Goal: Task Accomplishment & Management: Manage account settings

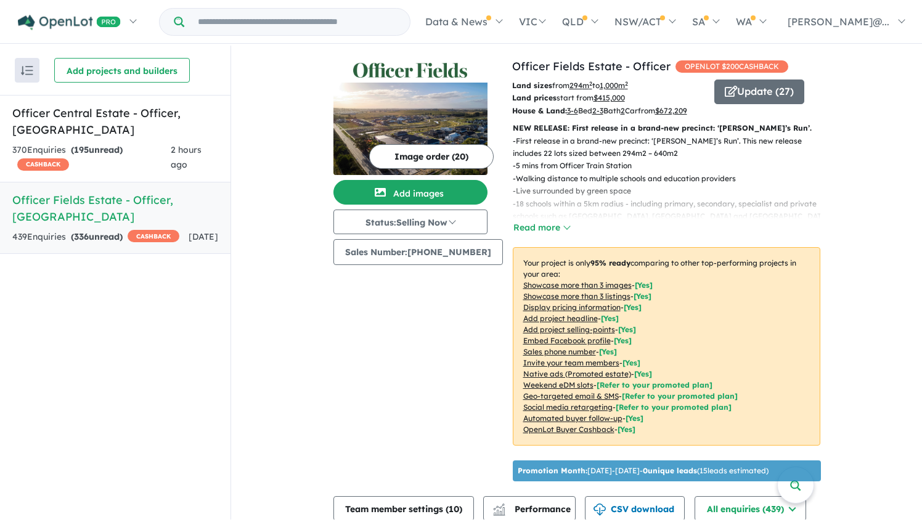
scroll to position [295, 0]
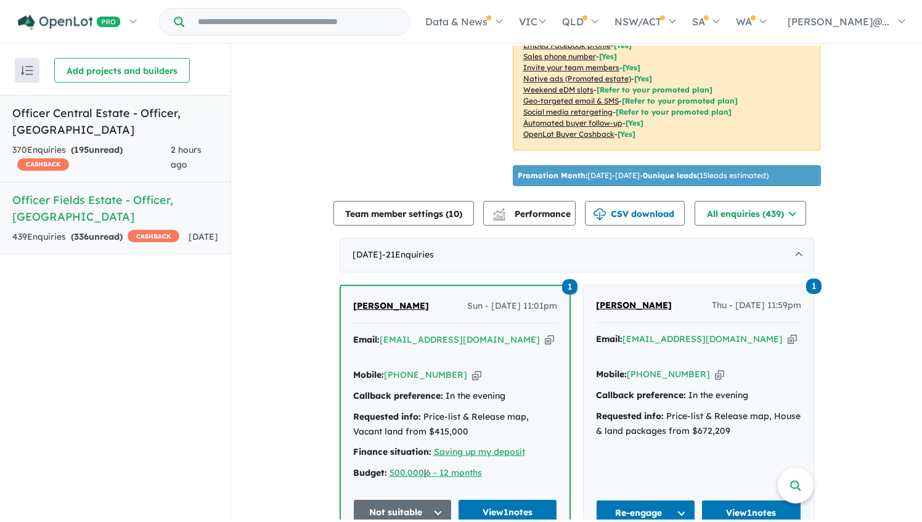
click at [123, 144] on strong "( 195 unread)" at bounding box center [97, 149] width 52 height 11
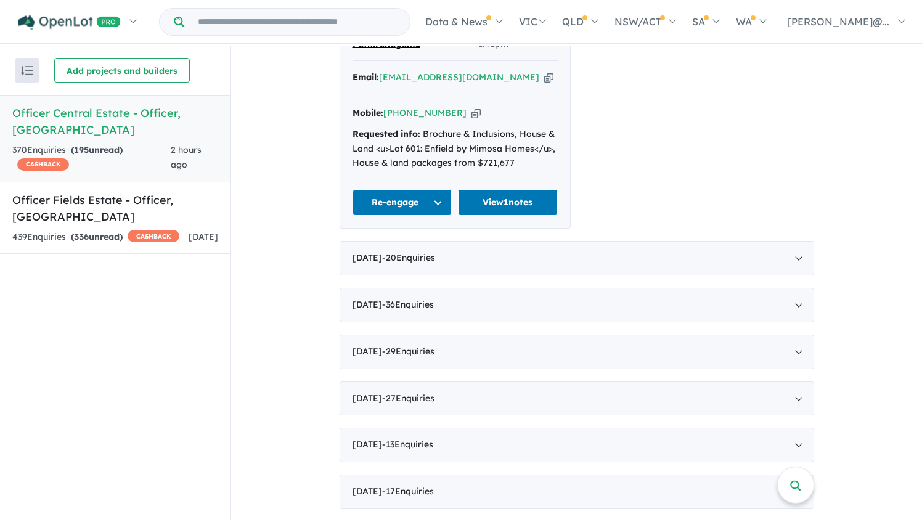
scroll to position [497, 0]
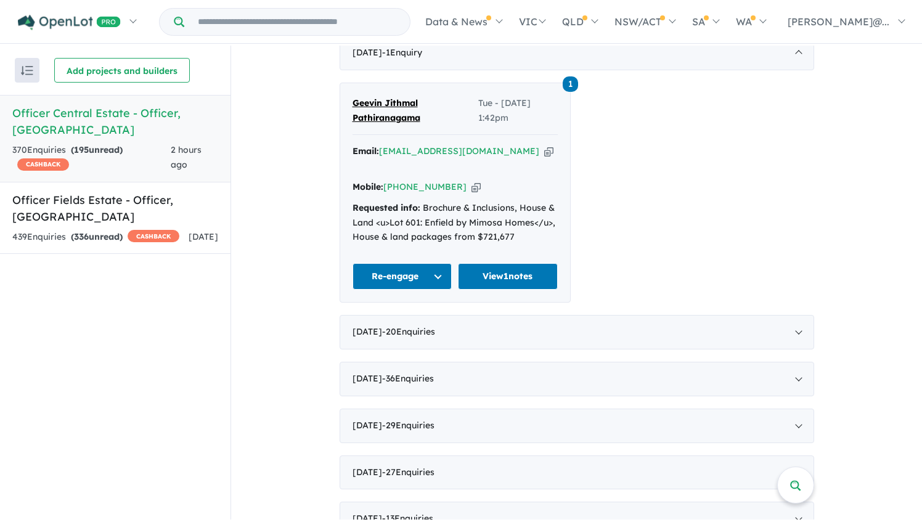
click at [162, 258] on div "Recent enquiries first Most unread enquiries first Most enquiries first By name…" at bounding box center [115, 283] width 230 height 474
click at [157, 230] on div "439 Enquir ies ( 336 unread) CASHBACK" at bounding box center [95, 237] width 167 height 15
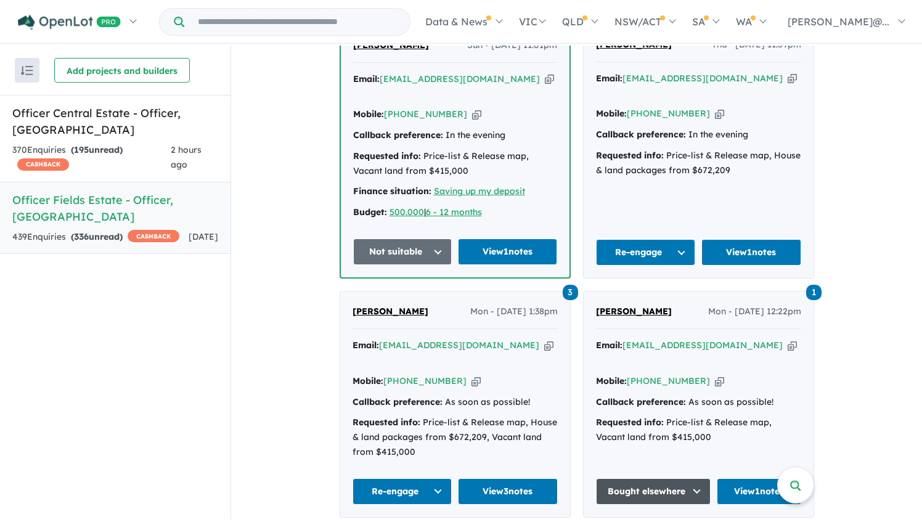
scroll to position [556, 0]
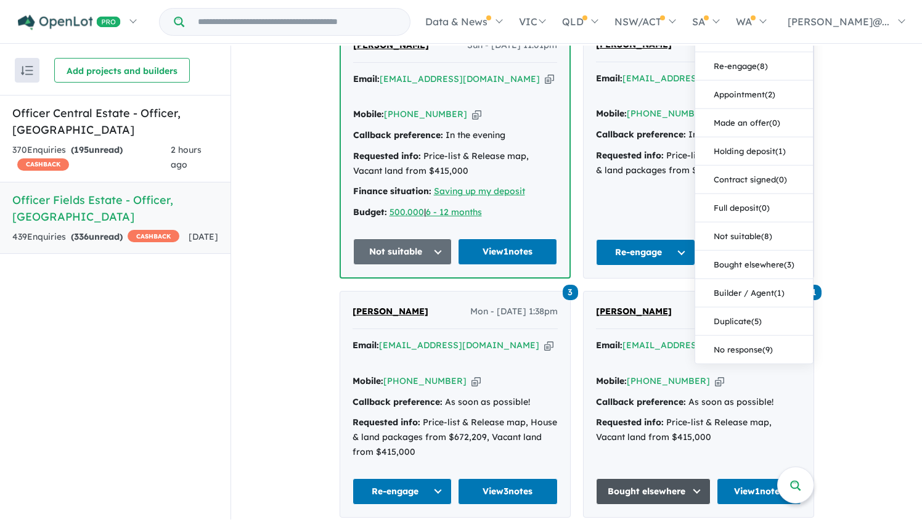
click at [753, 23] on button "Unread ( 336 )" at bounding box center [754, 9] width 118 height 28
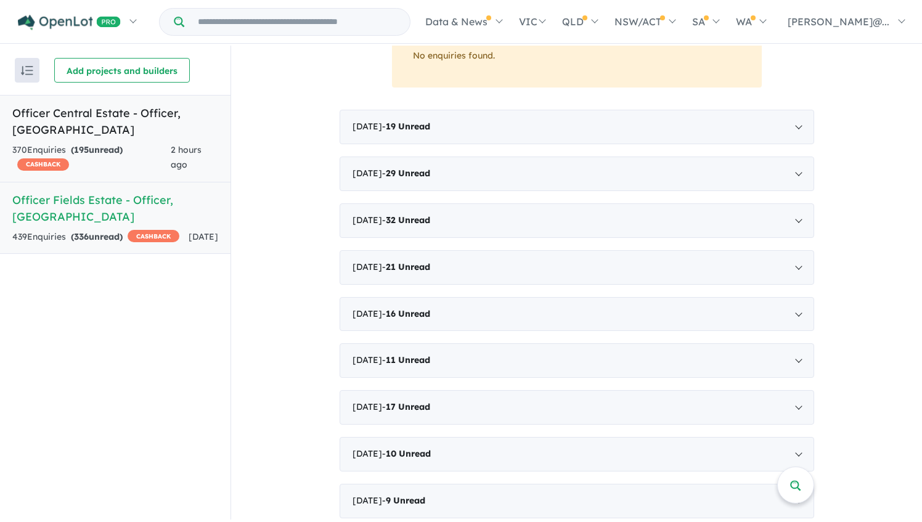
click at [171, 153] on div "370 Enquir ies ( 195 unread) CASHBACK" at bounding box center [91, 158] width 158 height 30
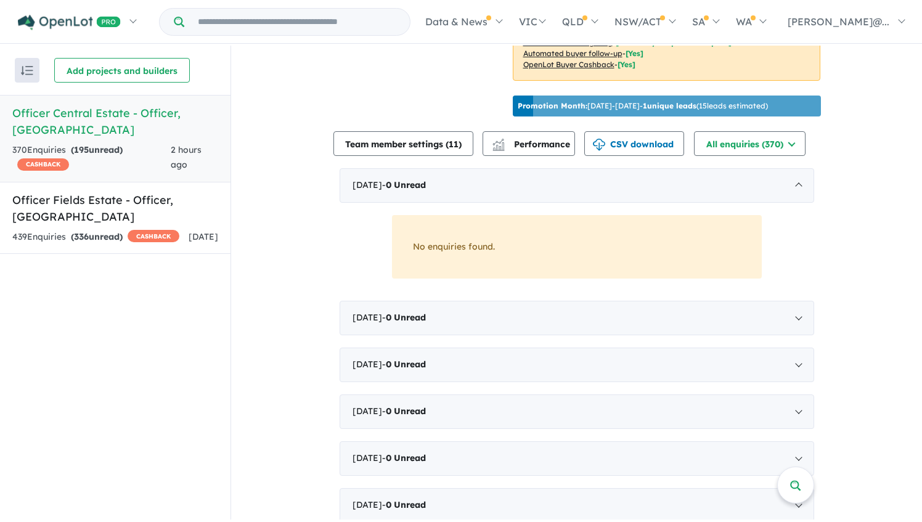
scroll to position [325, 0]
